Goal: Transaction & Acquisition: Purchase product/service

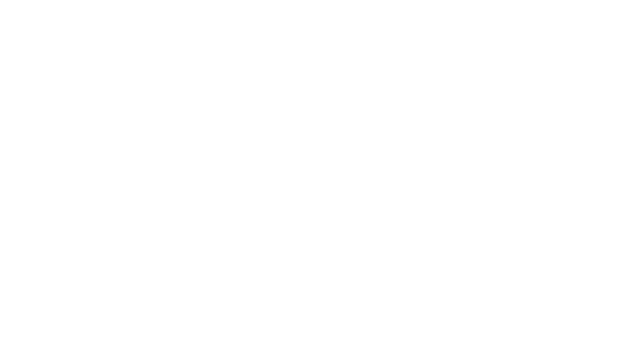
click at [418, 109] on div at bounding box center [312, 176] width 624 height 353
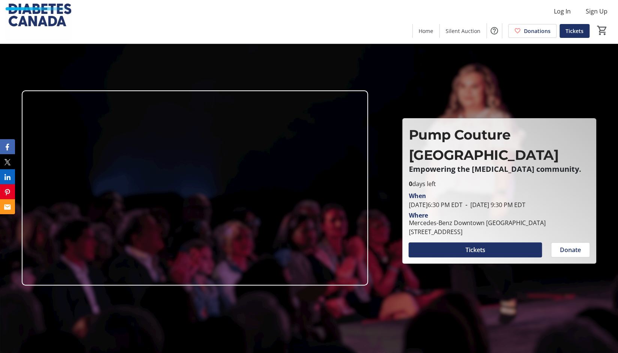
click at [40, 15] on img at bounding box center [37, 21] width 67 height 37
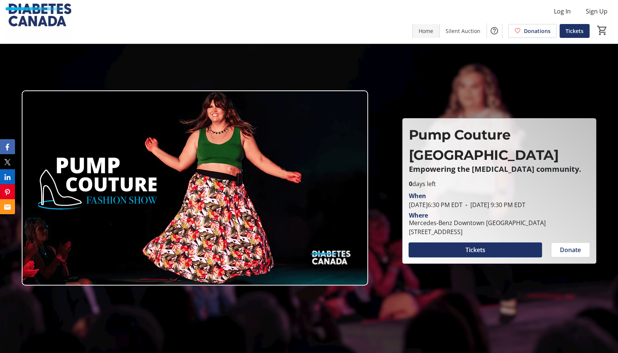
click at [428, 31] on span "Home" at bounding box center [426, 31] width 15 height 8
click at [424, 31] on span "Home" at bounding box center [426, 31] width 15 height 8
